Goal: Task Accomplishment & Management: Manage account settings

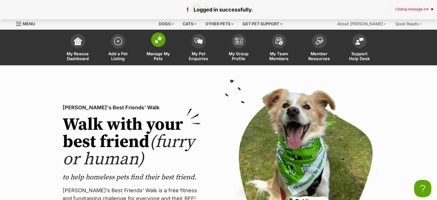
click at [160, 40] on img at bounding box center [158, 39] width 8 height 7
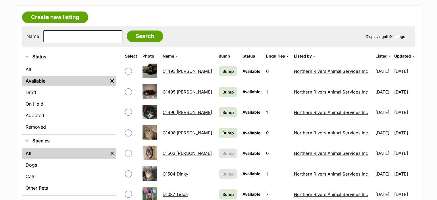
scroll to position [144, 0]
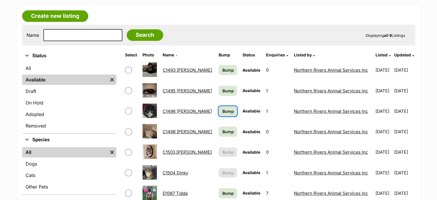
click at [219, 109] on link "Bump" at bounding box center [228, 111] width 18 height 10
click at [222, 90] on span "Bump" at bounding box center [227, 91] width 11 height 6
click at [222, 68] on span "Bump" at bounding box center [227, 70] width 11 height 6
click at [190, 131] on link "C1498 [PERSON_NAME]" at bounding box center [187, 131] width 49 height 5
click at [222, 67] on span "Bump" at bounding box center [227, 70] width 11 height 6
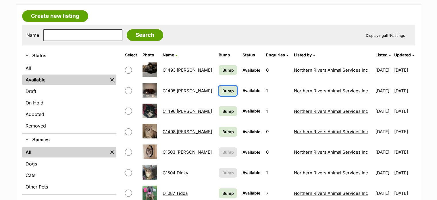
click at [219, 90] on link "Bump" at bounding box center [228, 91] width 18 height 10
click at [222, 111] on span "Bump" at bounding box center [227, 111] width 11 height 6
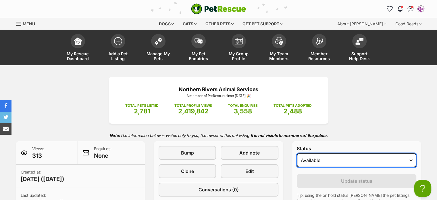
click at [413, 161] on select "Draft Available On hold Adopted" at bounding box center [357, 160] width 120 height 14
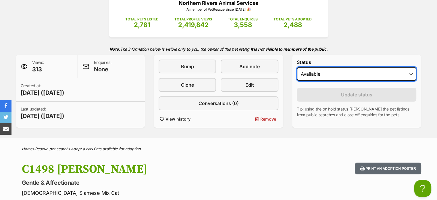
click at [400, 74] on select "Draft Available On hold Adopted" at bounding box center [357, 74] width 120 height 14
select select "on_hold"
click at [297, 67] on select "Draft Available On hold Adopted" at bounding box center [357, 74] width 120 height 14
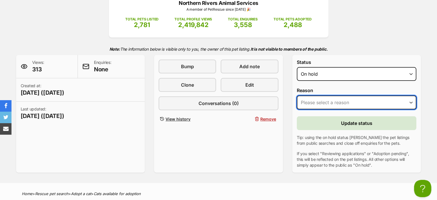
click at [359, 105] on select "Please select a reason Medical reasons Reviewing applications Adoption pending …" at bounding box center [357, 102] width 120 height 14
select select "medical"
click at [297, 95] on select "Please select a reason Medical reasons Reviewing applications Adoption pending …" at bounding box center [357, 102] width 120 height 14
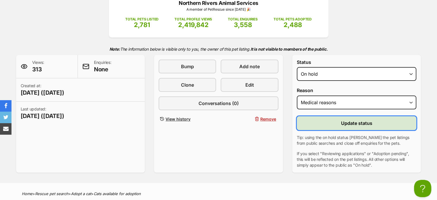
click at [333, 121] on button "Update status" at bounding box center [357, 123] width 120 height 14
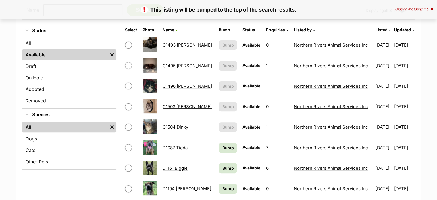
scroll to position [172, 0]
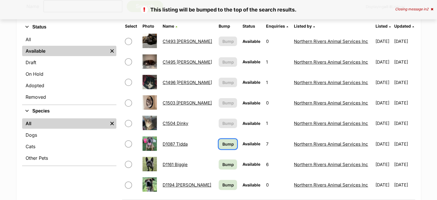
click at [222, 142] on span "Bump" at bounding box center [227, 144] width 11 height 6
click at [222, 164] on span "Bump" at bounding box center [227, 164] width 11 height 6
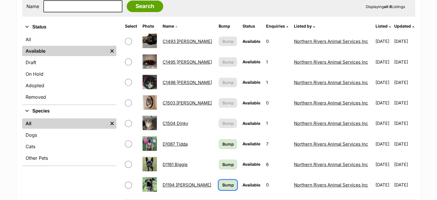
click at [222, 186] on span "Bump" at bounding box center [227, 185] width 11 height 6
click at [186, 162] on link "D1161 Biggie" at bounding box center [175, 163] width 25 height 5
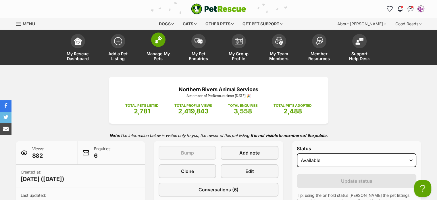
click at [157, 39] on img at bounding box center [158, 39] width 8 height 7
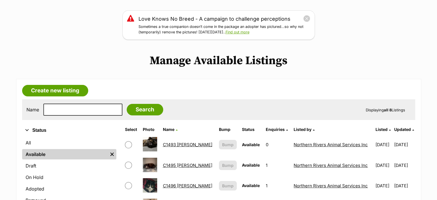
scroll to position [172, 0]
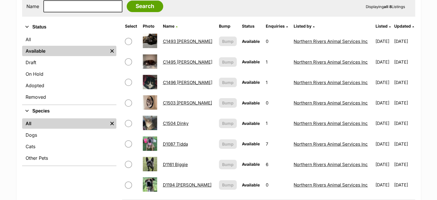
click at [174, 163] on link "D1161 Biggie" at bounding box center [175, 163] width 25 height 5
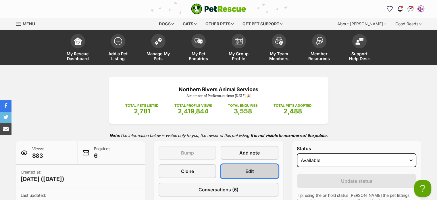
click at [252, 170] on span "Edit" at bounding box center [249, 171] width 9 height 7
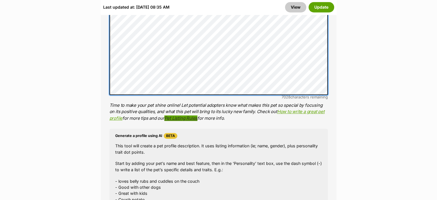
scroll to position [431, 0]
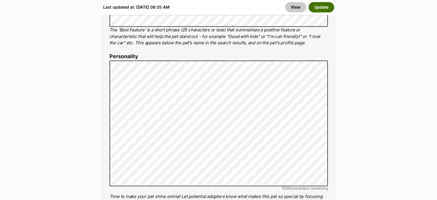
click at [322, 8] on button "Update" at bounding box center [322, 7] width 26 height 10
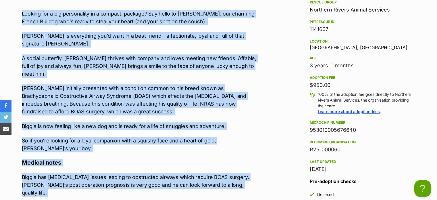
scroll to position [543, 0]
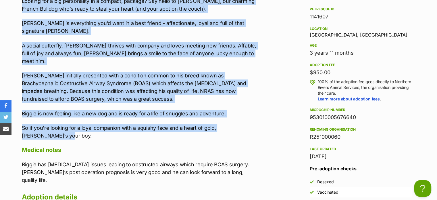
drag, startPoint x: 20, startPoint y: 109, endPoint x: 259, endPoint y: 121, distance: 239.9
copy div "Looking for a big personality in a compact, package? Say hello to Biggie, our c…"
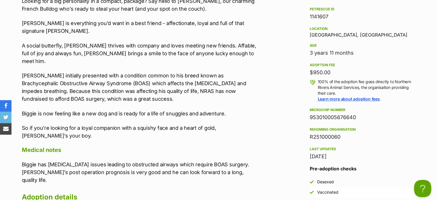
click at [324, 25] on div "Location Ballina, NSW" at bounding box center [361, 31] width 102 height 12
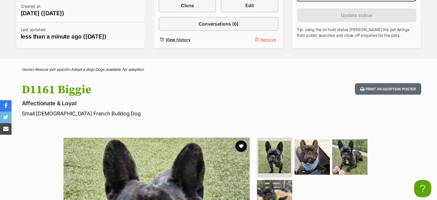
scroll to position [112, 0]
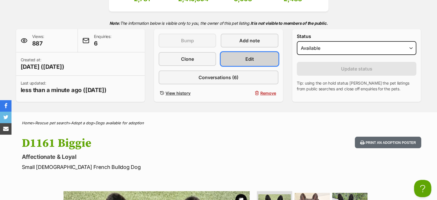
click at [254, 55] on link "Edit" at bounding box center [249, 59] width 57 height 14
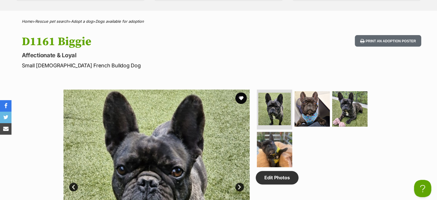
scroll to position [313, 0]
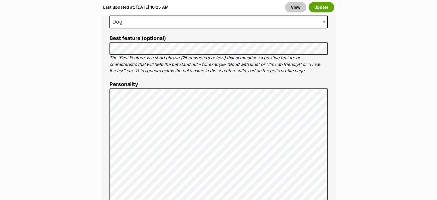
scroll to position [460, 0]
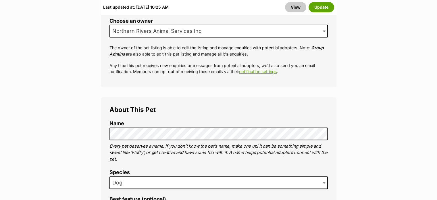
scroll to position [201, 0]
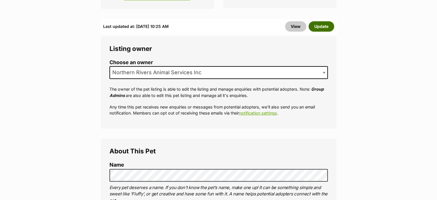
click at [330, 25] on button "Update" at bounding box center [322, 26] width 26 height 10
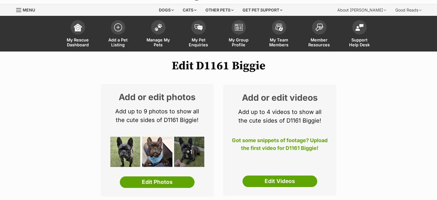
scroll to position [0, 0]
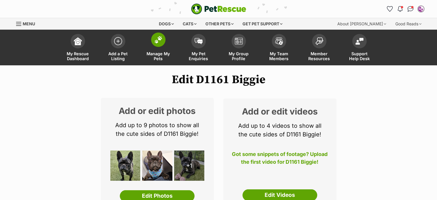
click at [158, 40] on img at bounding box center [158, 39] width 8 height 7
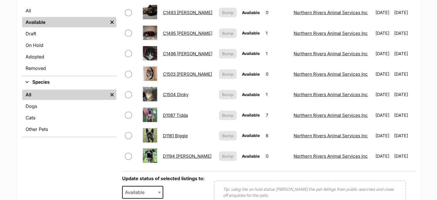
scroll to position [172, 0]
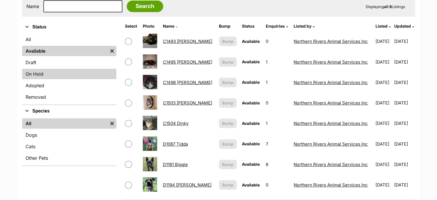
click at [51, 76] on link "On Hold" at bounding box center [69, 74] width 94 height 10
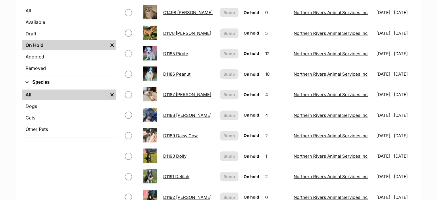
scroll to position [201, 0]
